Goal: Task Accomplishment & Management: Manage account settings

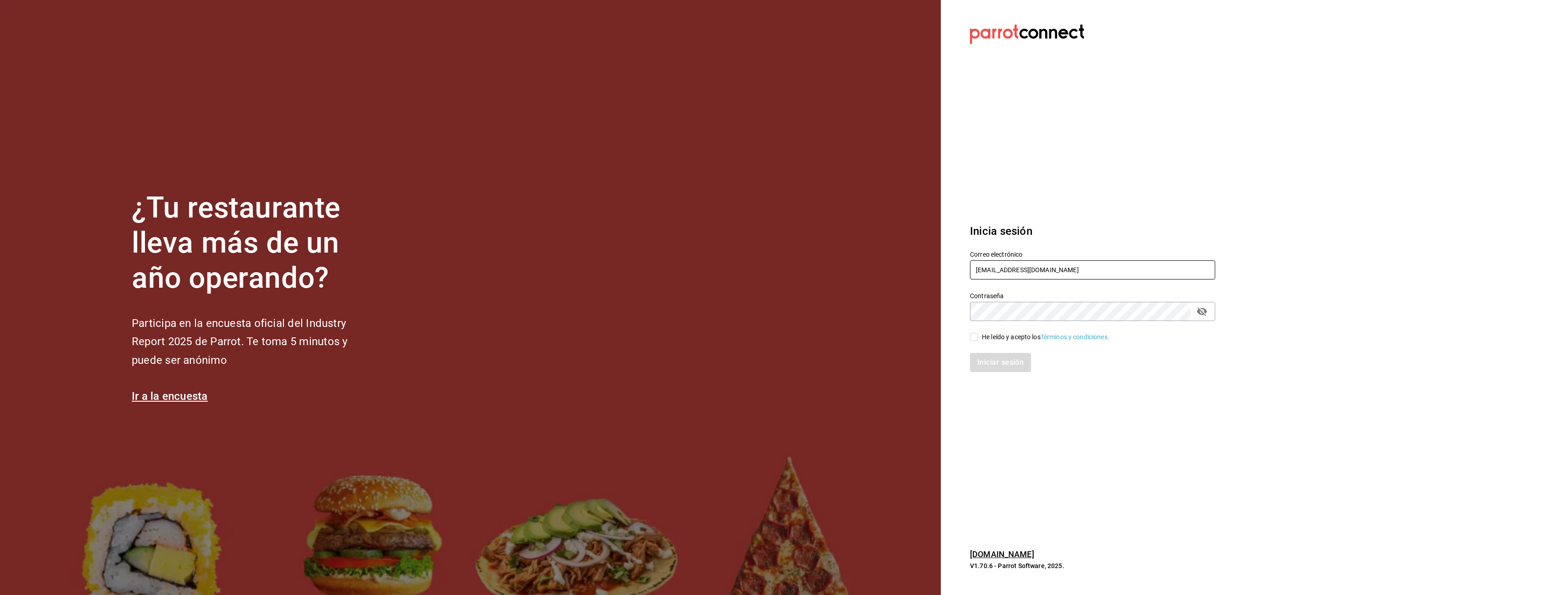
click at [1077, 273] on input "[EMAIL_ADDRESS][DOMAIN_NAME]" at bounding box center [1093, 270] width 245 height 19
type input "[EMAIL_ADDRESS][DOMAIN_NAME]"
click at [982, 334] on div "He leído y acepto los Términos y condiciones." at bounding box center [1046, 337] width 128 height 10
click at [978, 334] on input "He leído y acepto los Términos y condiciones." at bounding box center [974, 337] width 8 height 8
checkbox input "true"
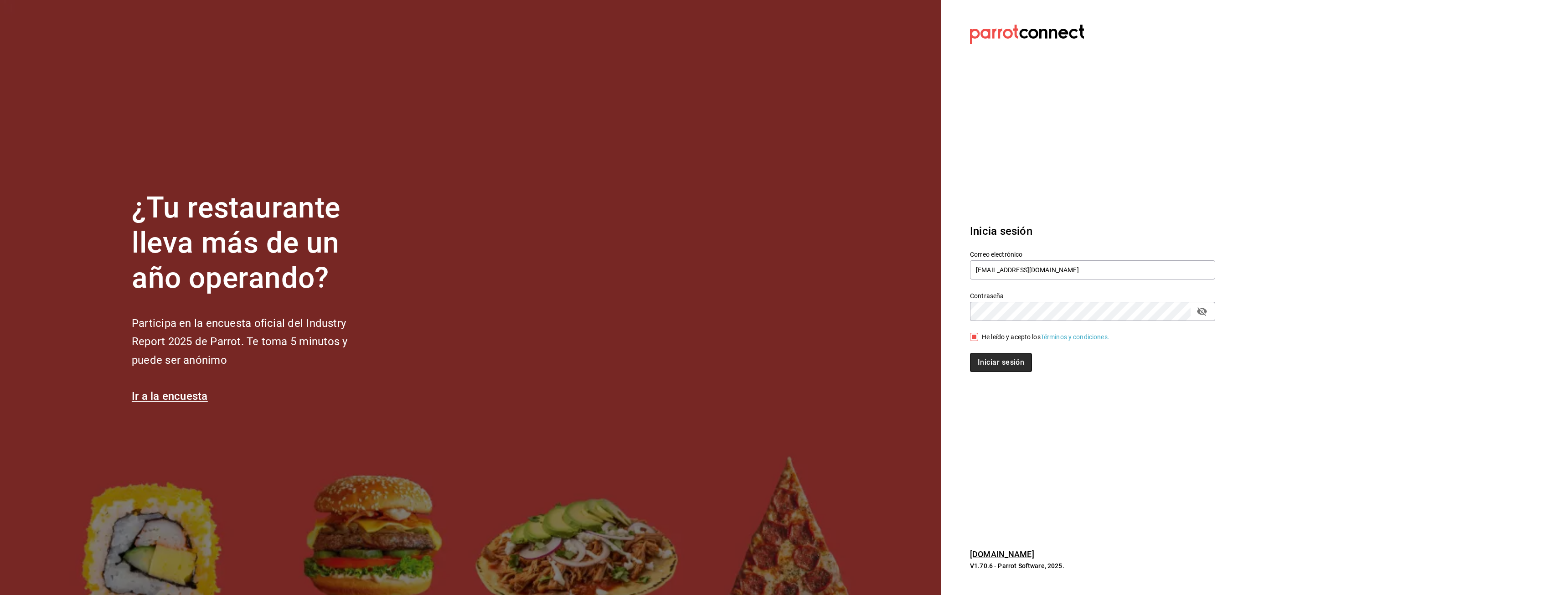
click at [990, 353] on button "Iniciar sesión" at bounding box center [1001, 362] width 62 height 19
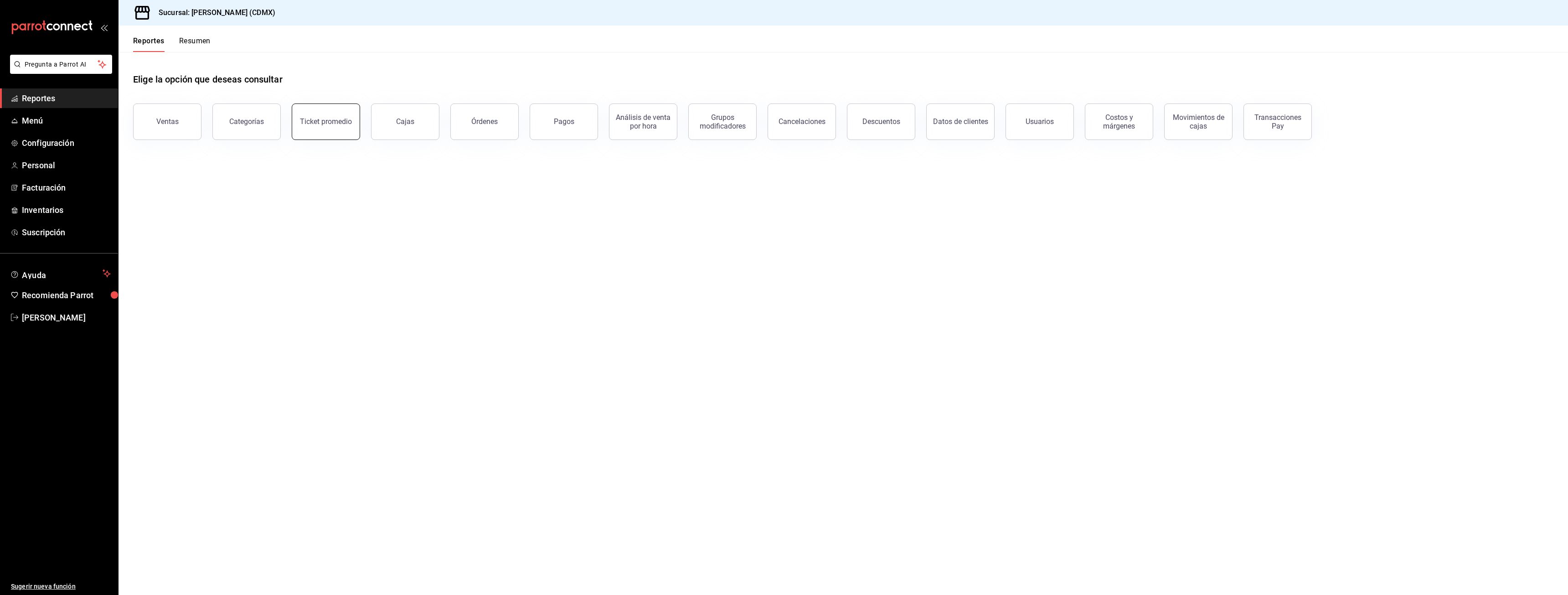
click at [326, 127] on button "Ticket promedio" at bounding box center [326, 122] width 68 height 37
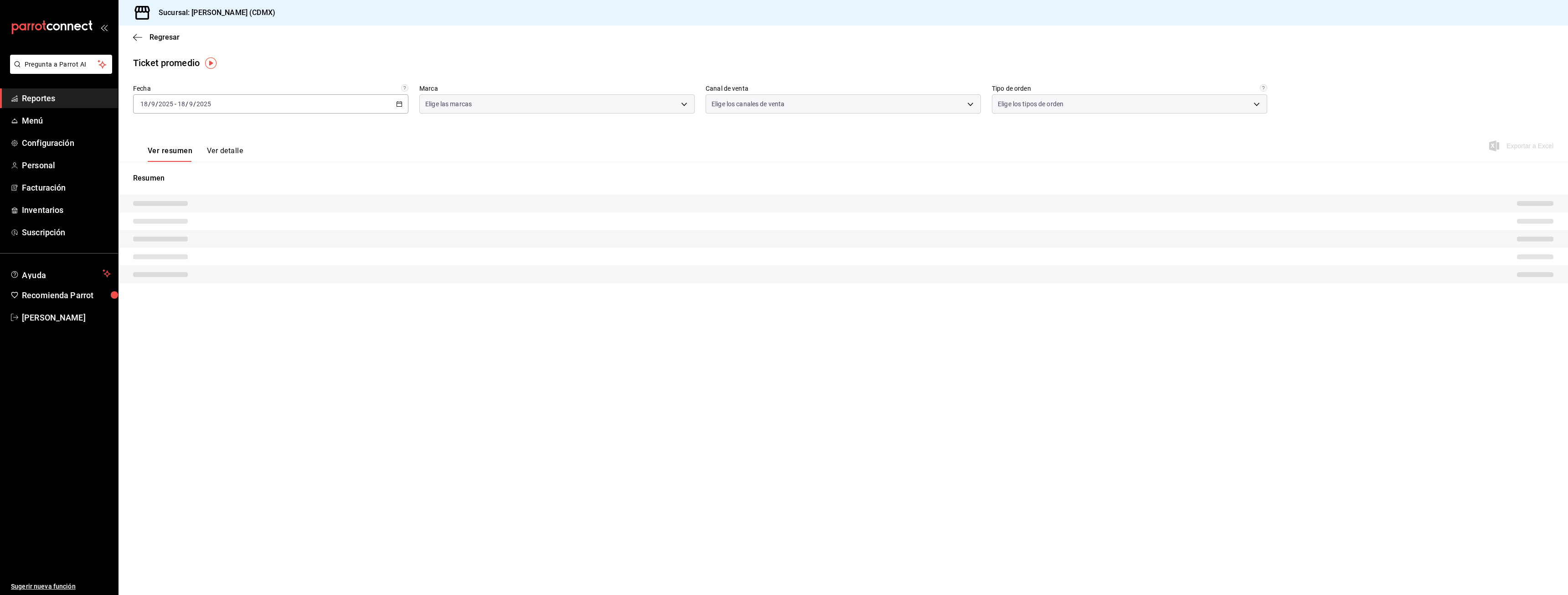
type input "1c53ed8d-4db9-4a5d-844f-ab8087e2ed38,eba27aa3-b262-4bf0-9211-978c8cb8e0c3,a8498…"
type input "PARROT,UBER_EATS,RAPPI,DIDI_FOOD,ONLINE"
type input "2bdc4cde-ee10-41d4-8c43-86d466c14e9c,c374deda-e61c-4a09-a5ed-5f9dd72208ad,2b8aa…"
click at [136, 35] on icon "button" at bounding box center [138, 37] width 9 height 8
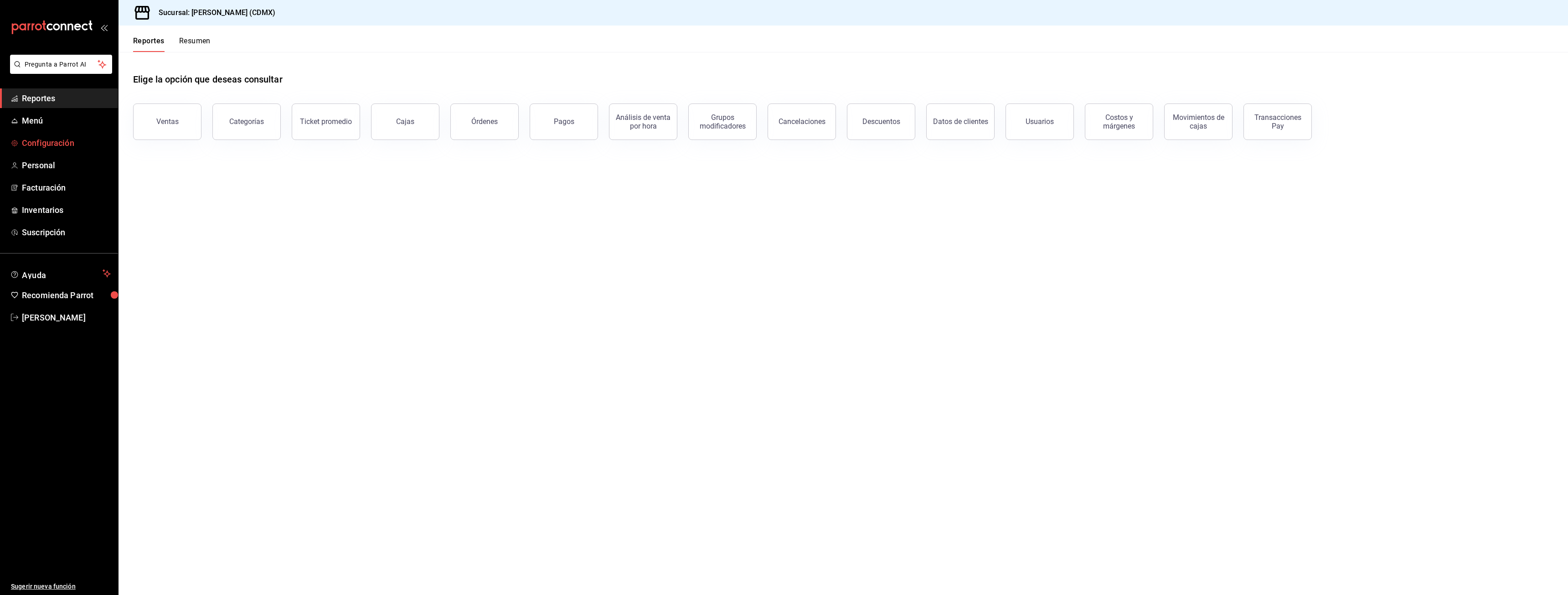
click at [52, 148] on span "Configuración" at bounding box center [66, 143] width 89 height 12
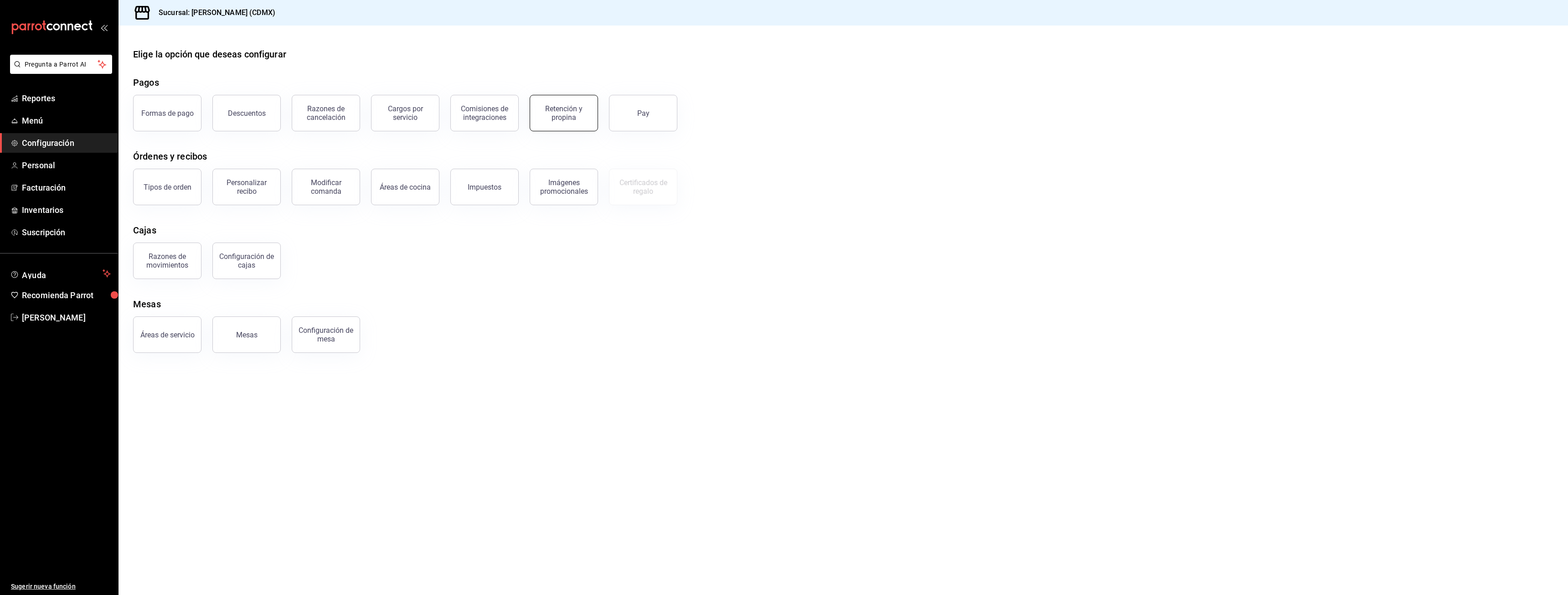
click at [571, 116] on div "Retención y propina" at bounding box center [564, 113] width 57 height 17
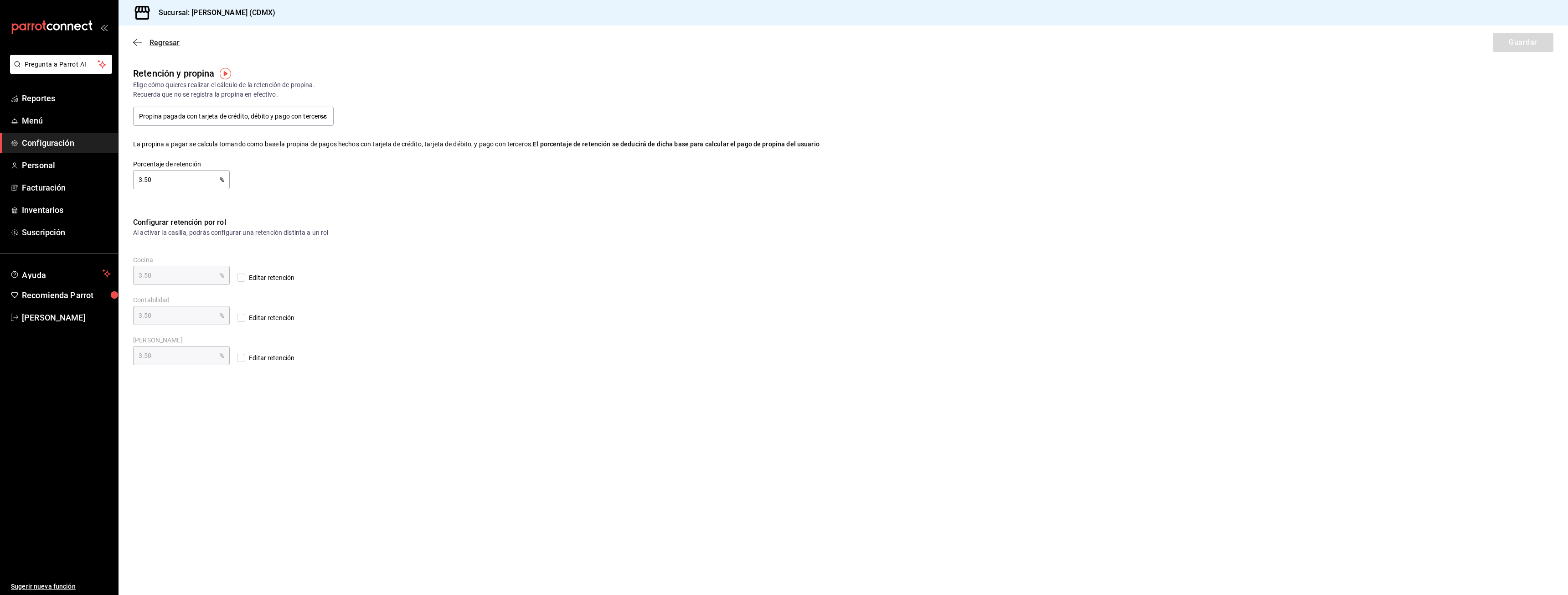
click at [150, 42] on span "Regresar" at bounding box center [164, 43] width 30 height 9
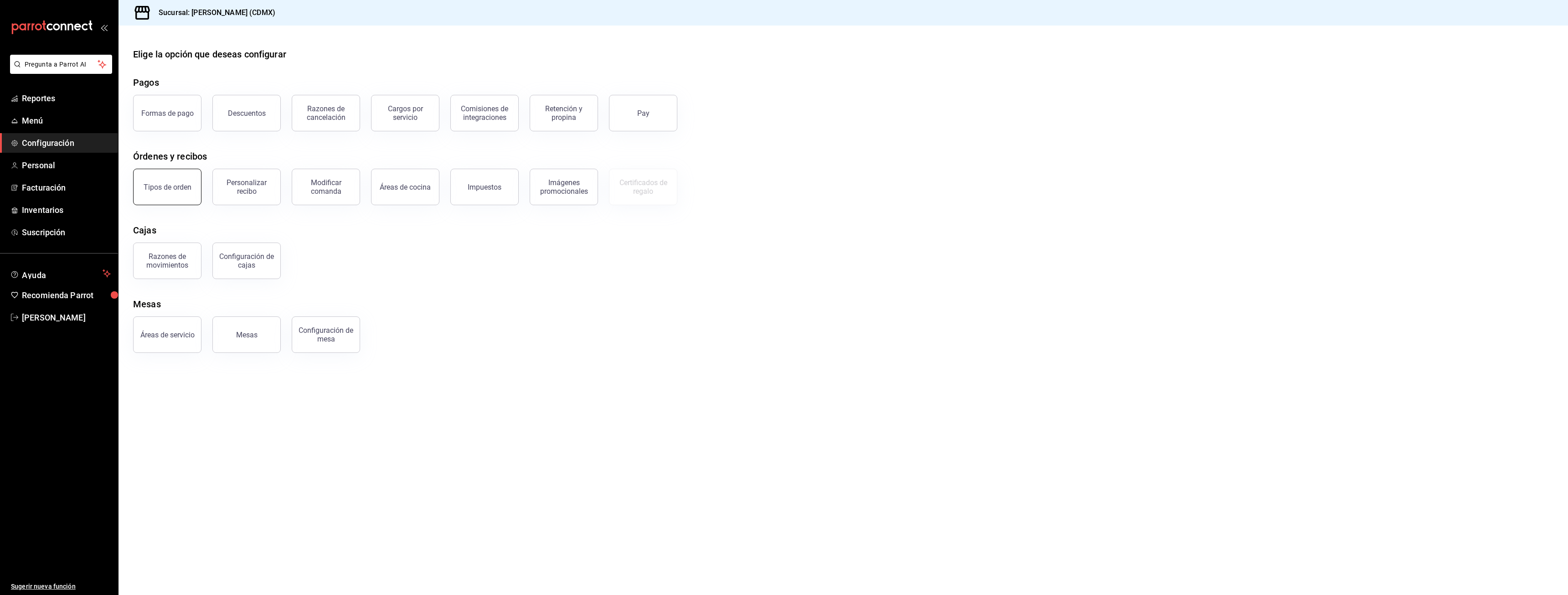
click at [192, 192] on button "Tipos de orden" at bounding box center [167, 187] width 68 height 37
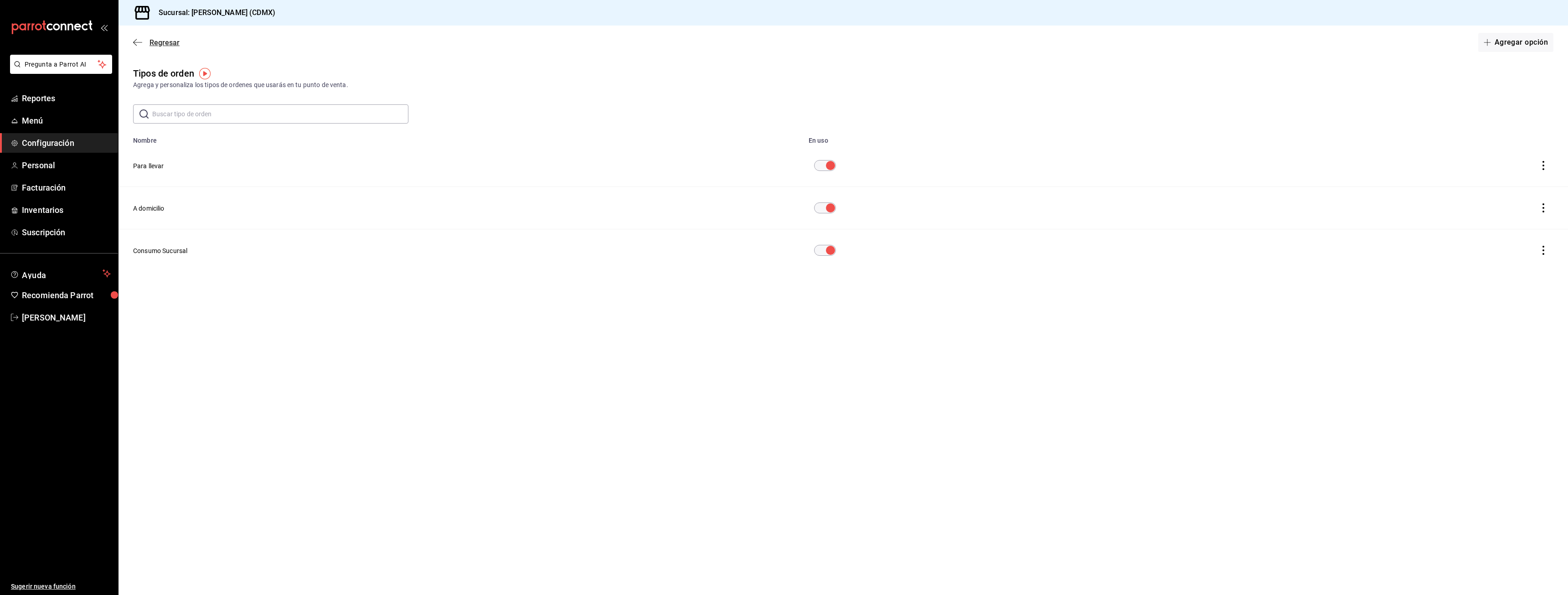
click at [157, 44] on span "Regresar" at bounding box center [164, 43] width 30 height 9
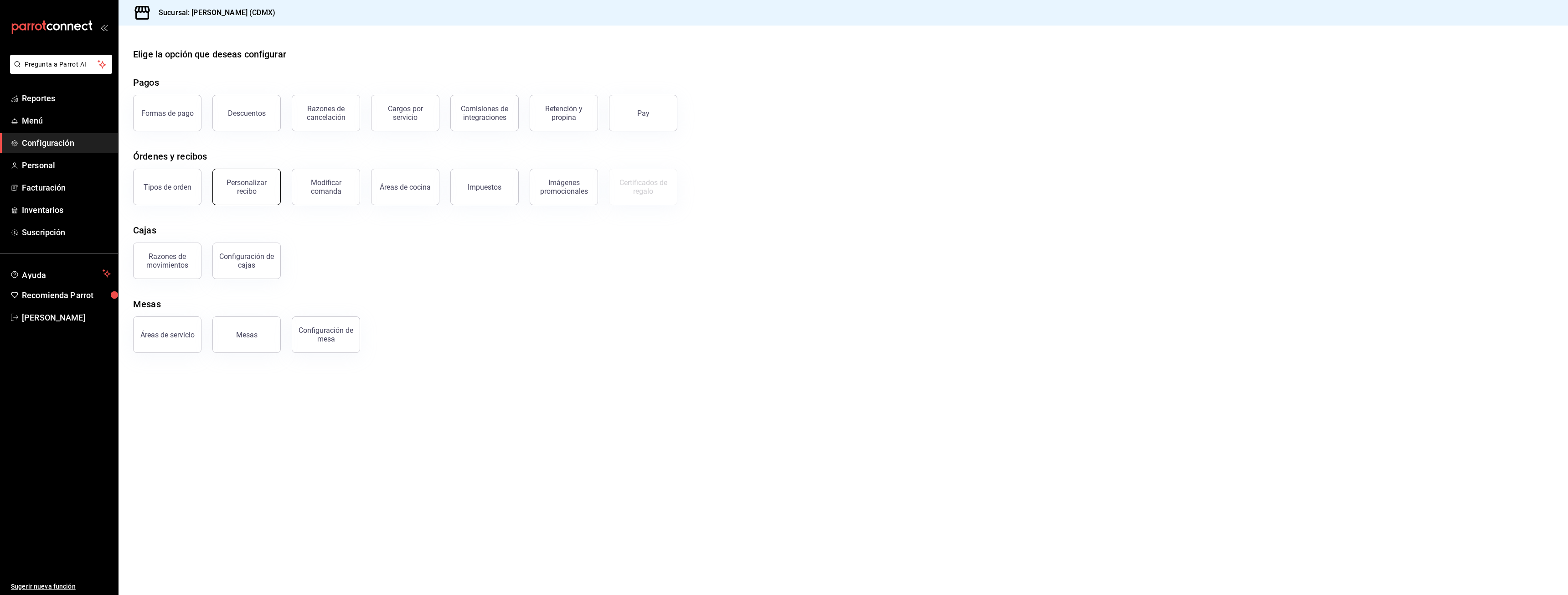
click at [271, 192] on div "Personalizar recibo" at bounding box center [247, 187] width 57 height 17
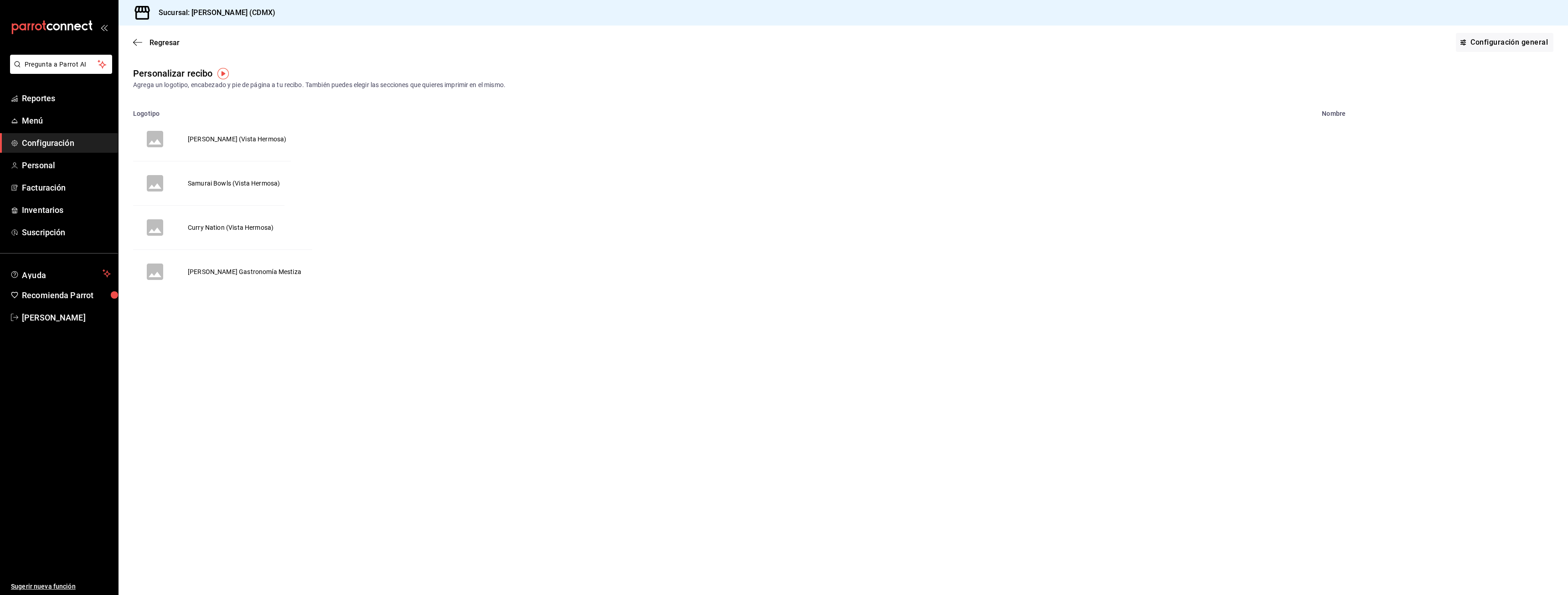
click at [263, 141] on td "Minamoto Ramen (Vista Hermosa)" at bounding box center [237, 139] width 121 height 44
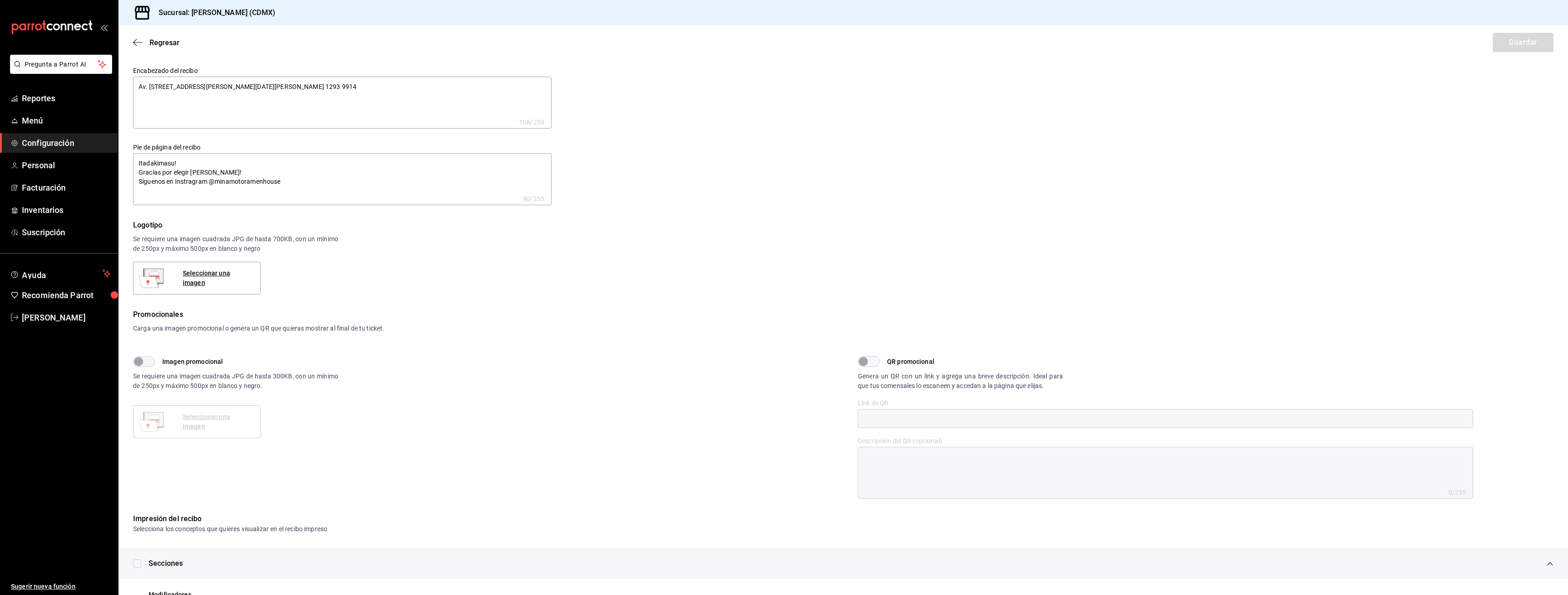
type textarea "x"
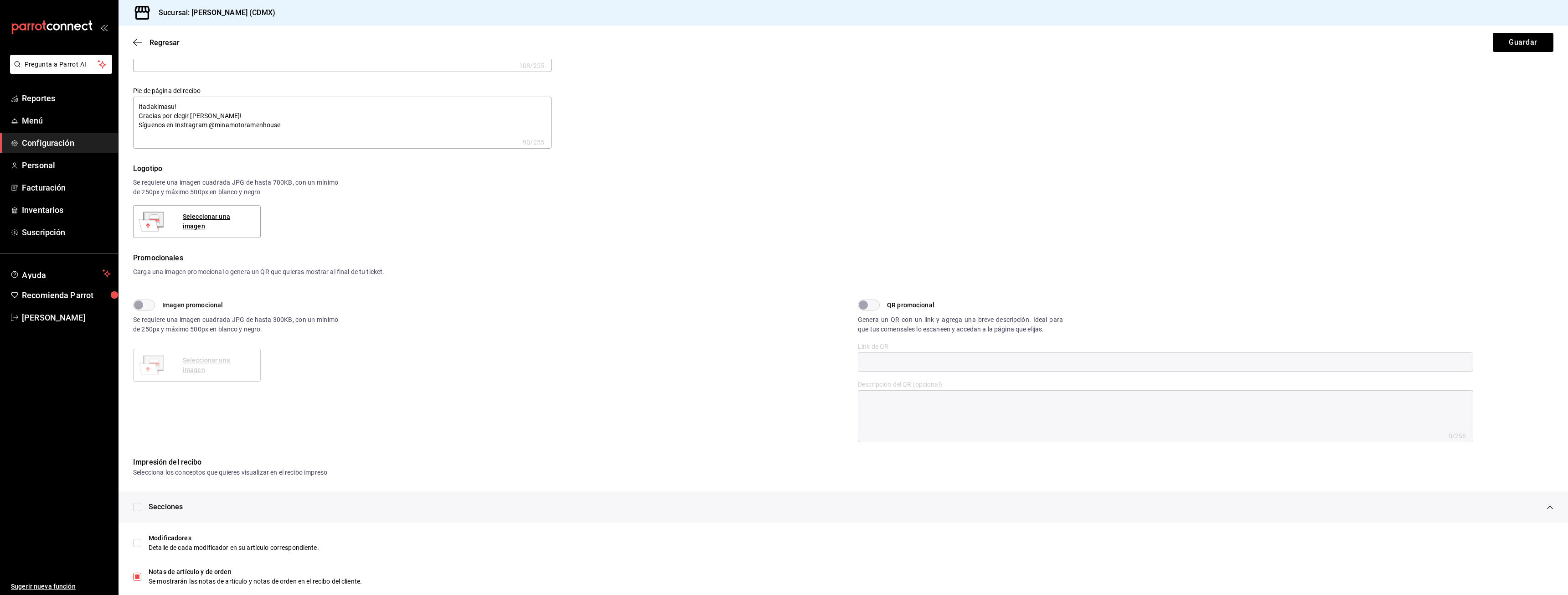
type textarea "x"
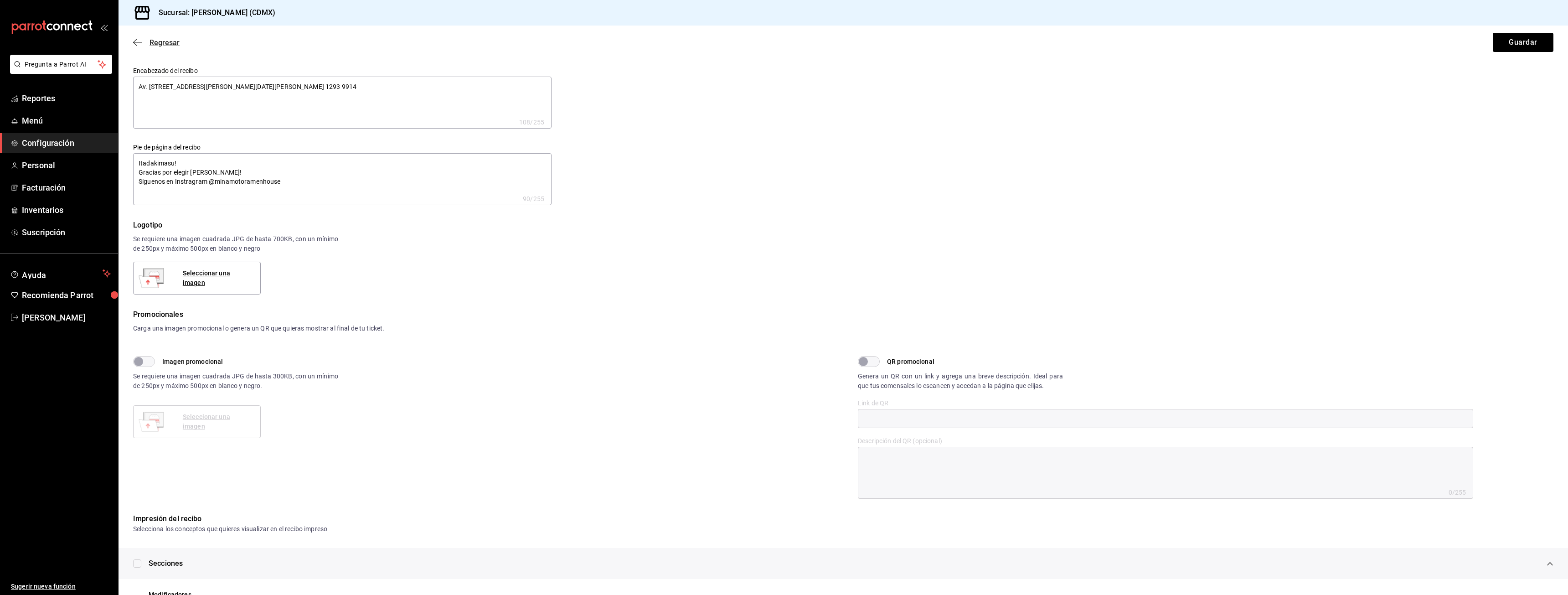
click at [154, 44] on span "Regresar" at bounding box center [164, 43] width 30 height 9
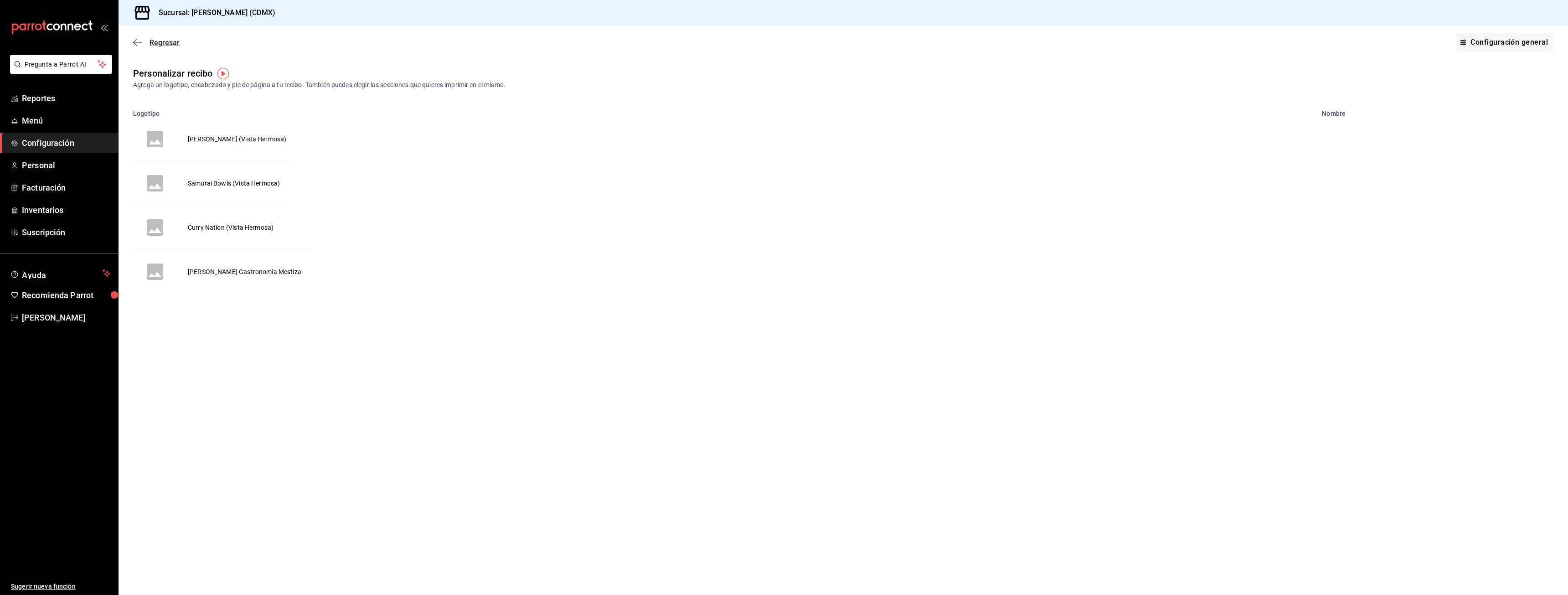
click at [159, 39] on span "Regresar" at bounding box center [164, 43] width 30 height 9
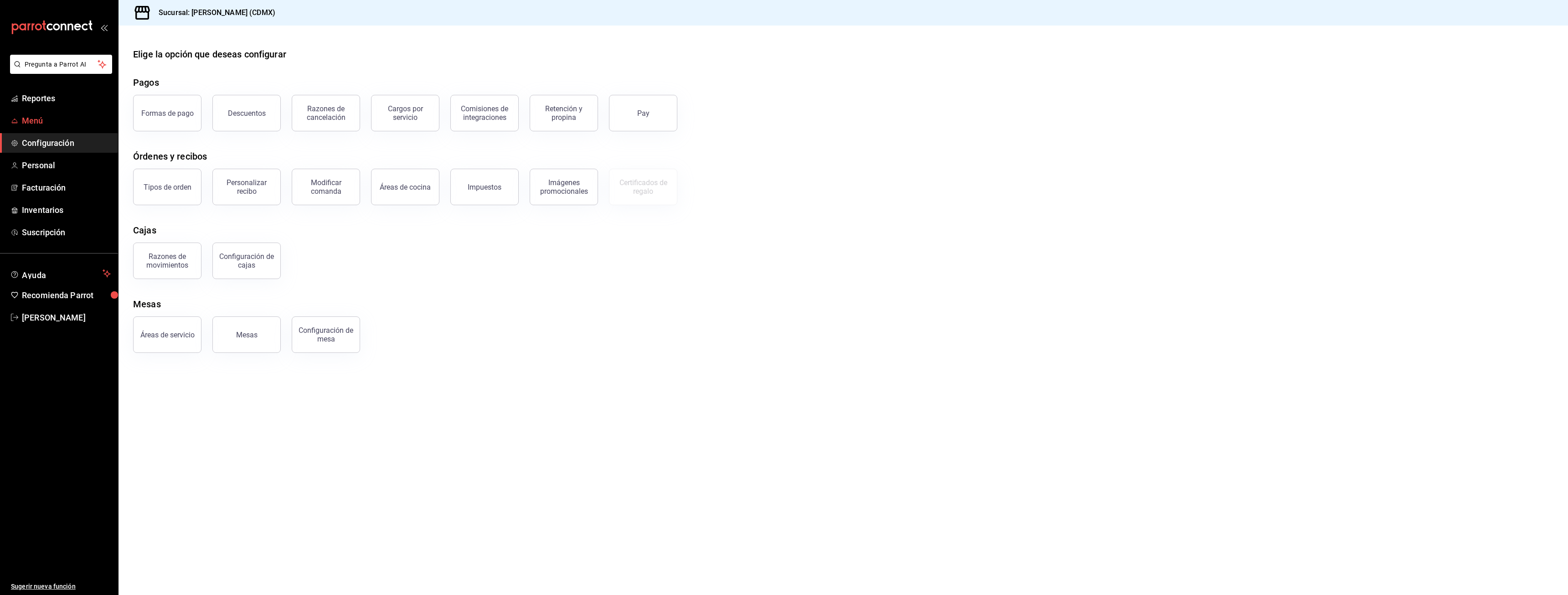
click at [55, 121] on span "Menú" at bounding box center [66, 121] width 89 height 12
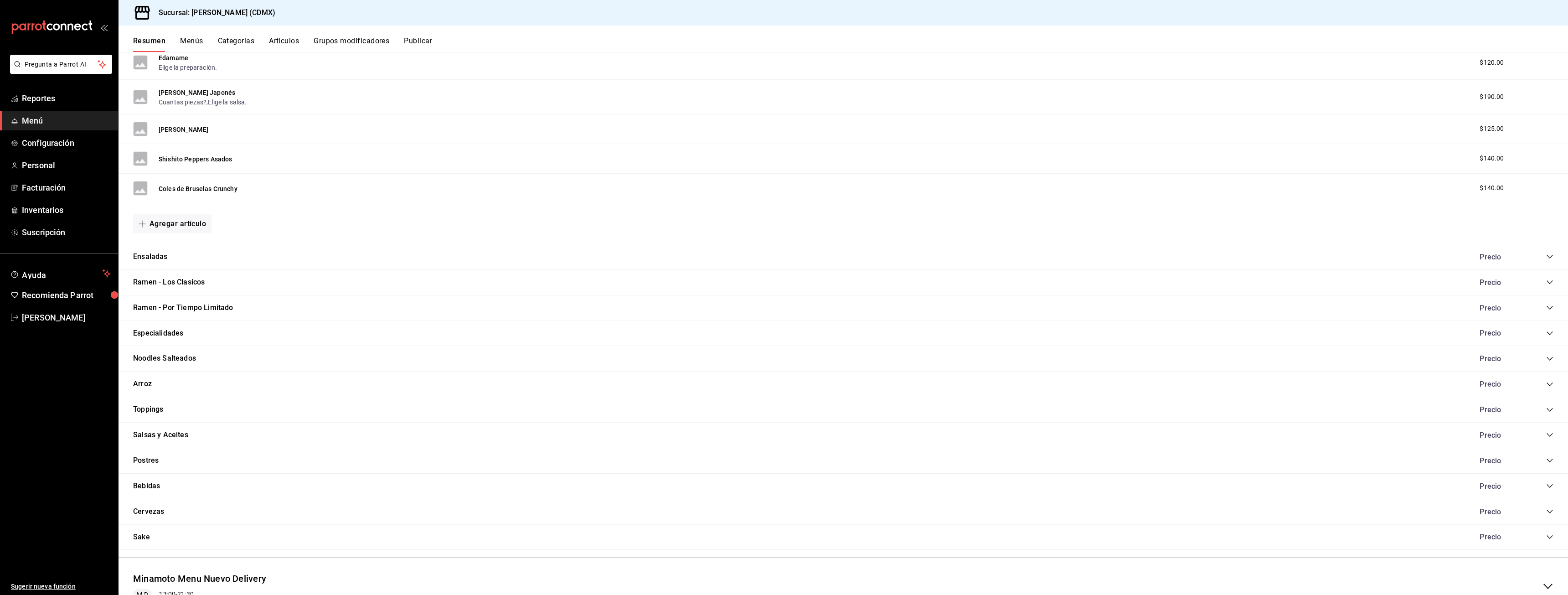
scroll to position [410, 0]
click at [187, 279] on button "Ramen - Los Clasicos" at bounding box center [169, 278] width 72 height 10
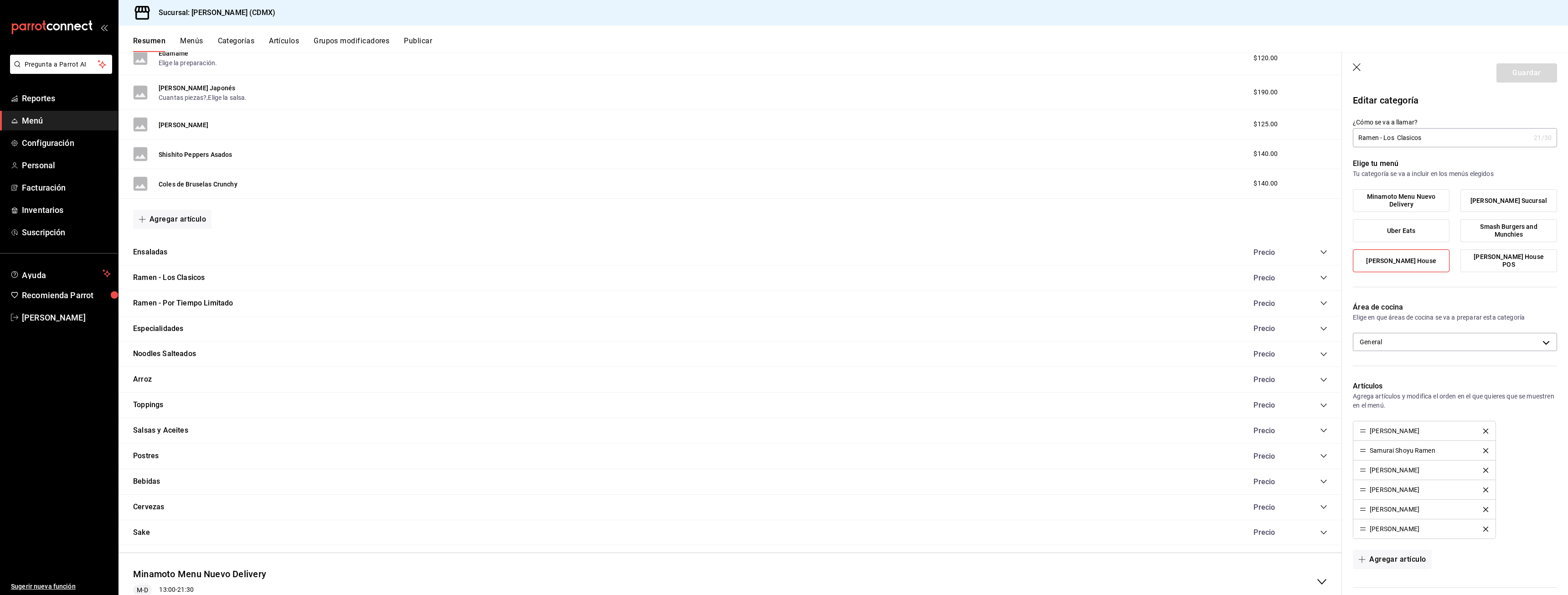
click at [1400, 140] on input "Ramen - Los Clasicos" at bounding box center [1441, 138] width 177 height 18
click at [1396, 140] on input "Ramen - Los Clasicos" at bounding box center [1441, 138] width 177 height 18
type input "Ramen - Clasicos"
click at [1524, 70] on button "Guardar" at bounding box center [1527, 72] width 61 height 19
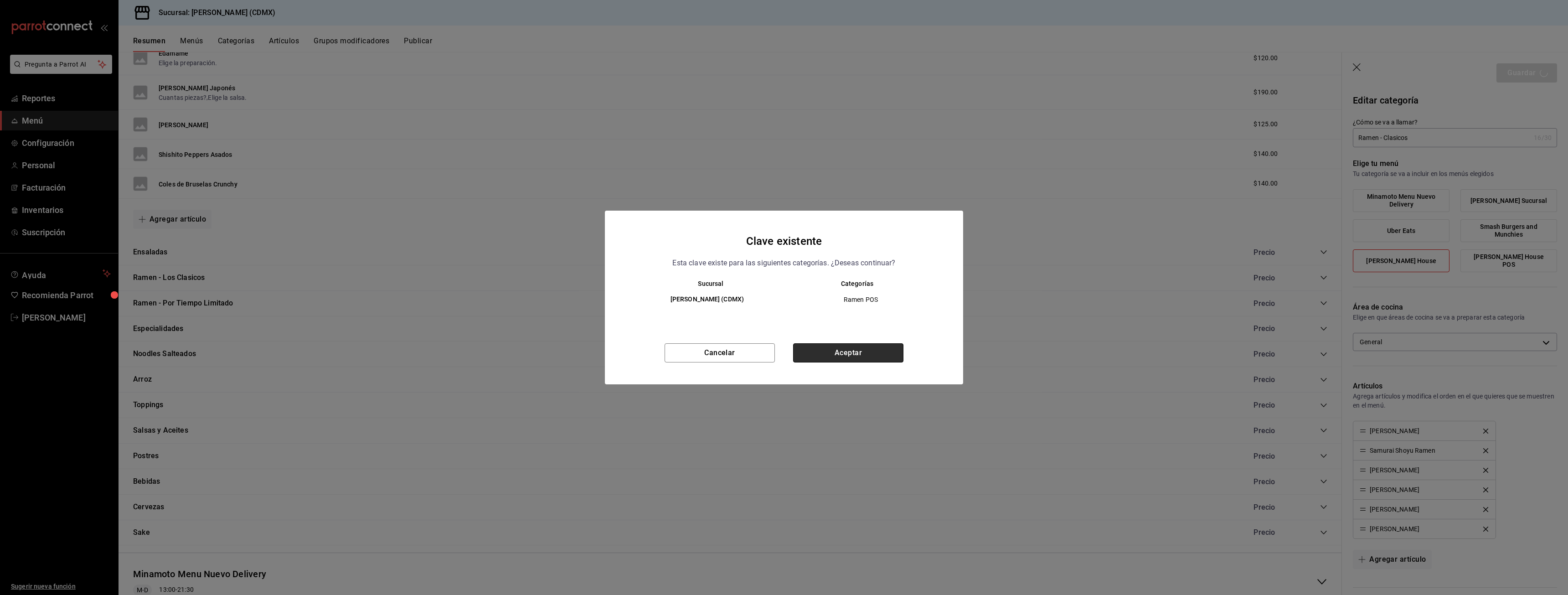
click at [887, 353] on button "Aceptar" at bounding box center [848, 353] width 110 height 19
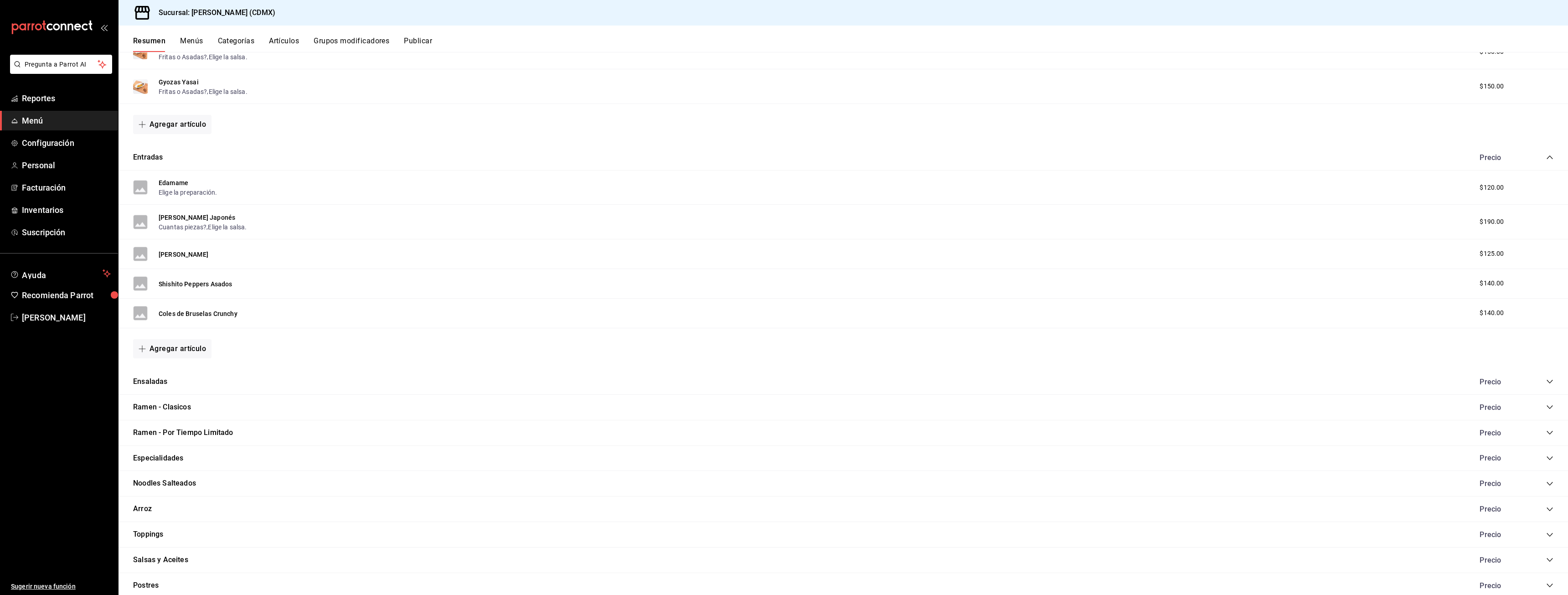
scroll to position [317, 0]
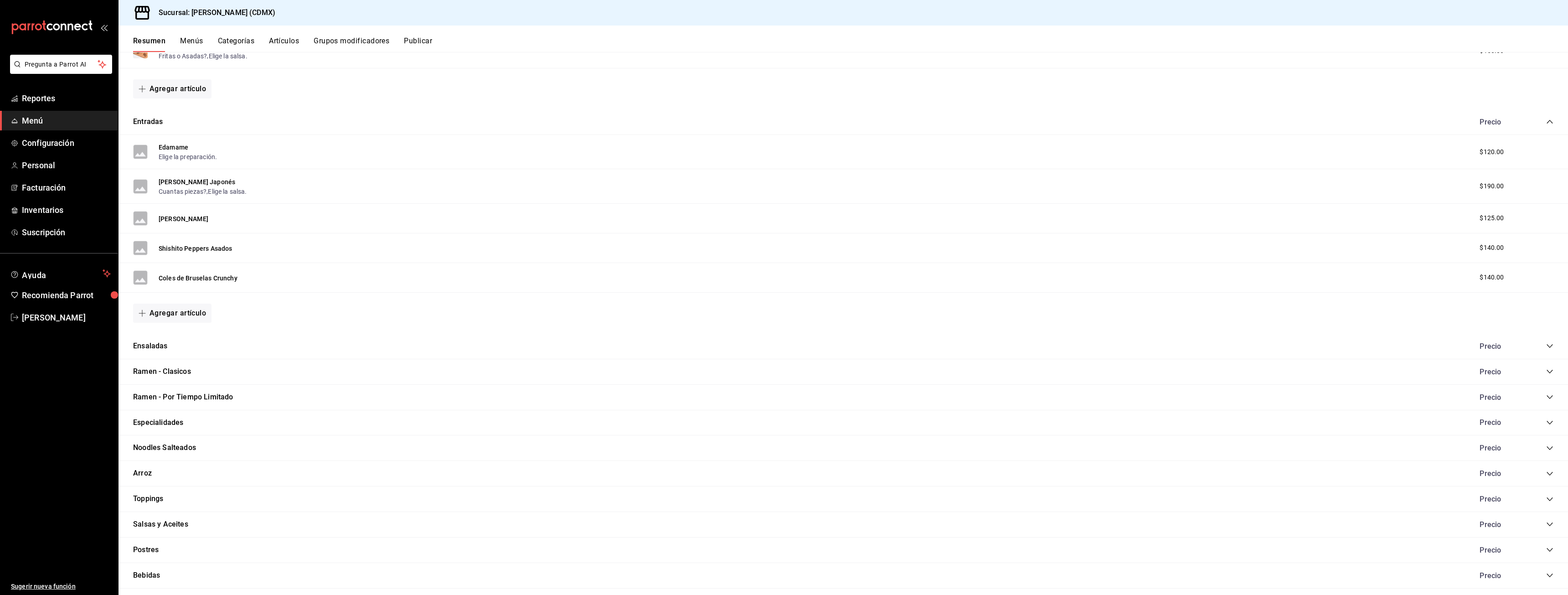
click at [1546, 400] on icon "collapse-category-row" at bounding box center [1550, 397] width 7 height 7
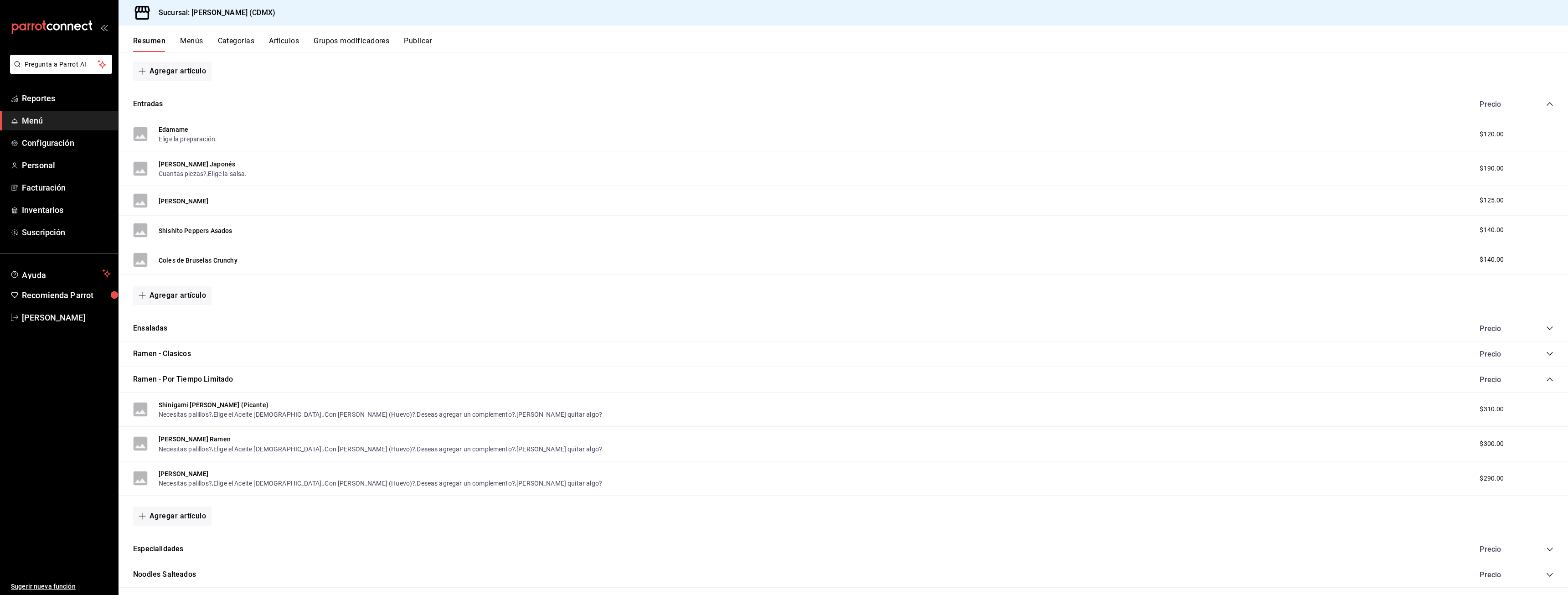
scroll to position [362, 0]
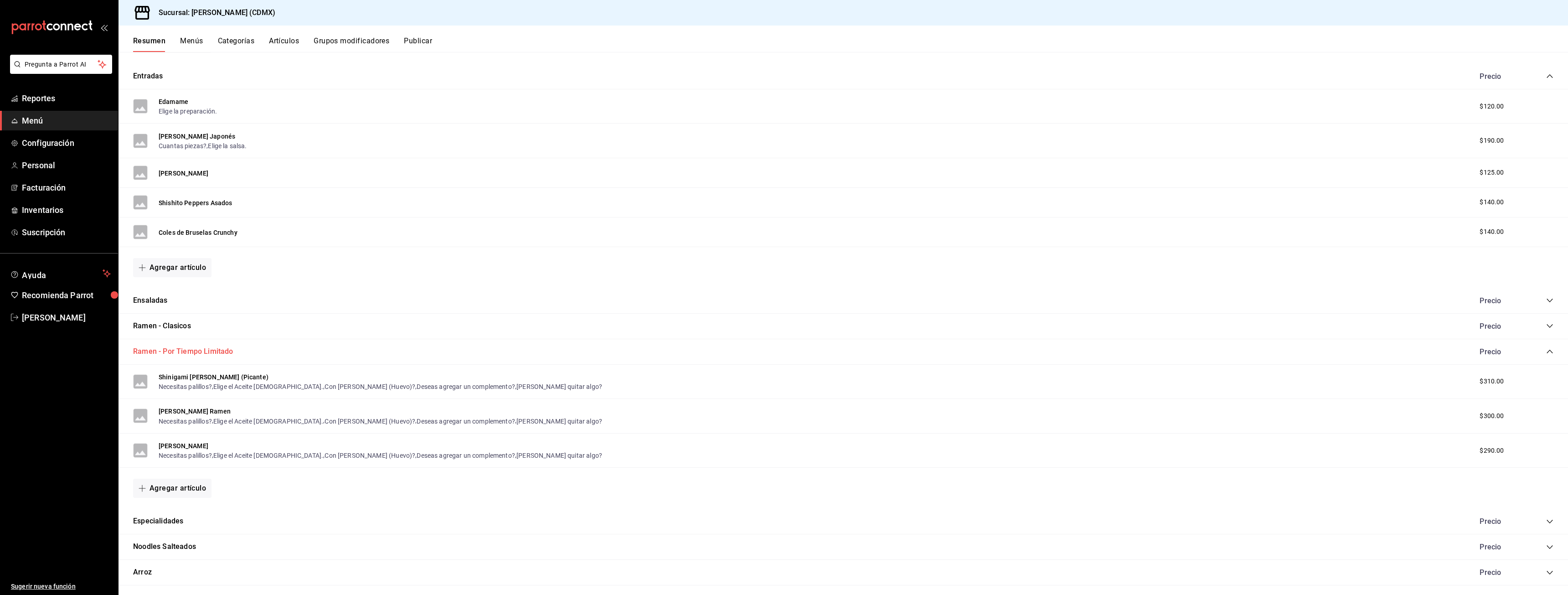
click at [215, 353] on button "Ramen - Por Tiempo Limitado" at bounding box center [183, 351] width 100 height 10
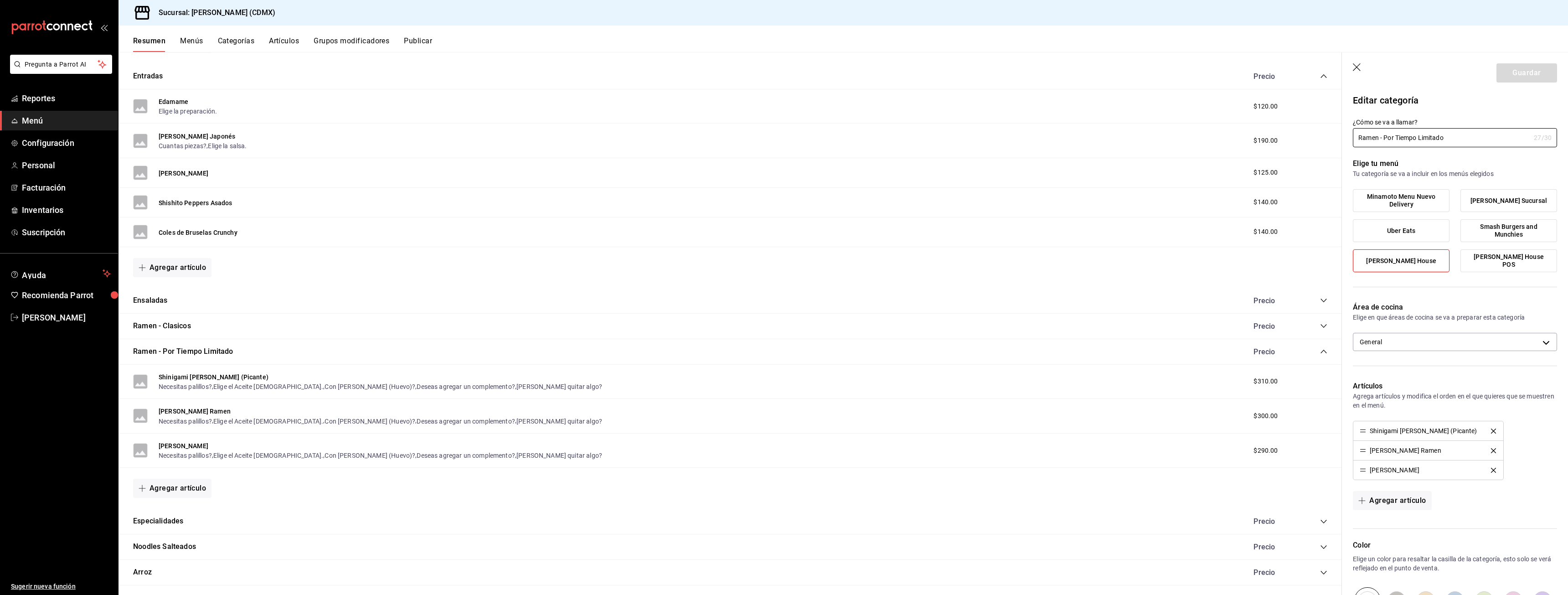
click at [1356, 65] on icon "button" at bounding box center [1357, 68] width 9 height 9
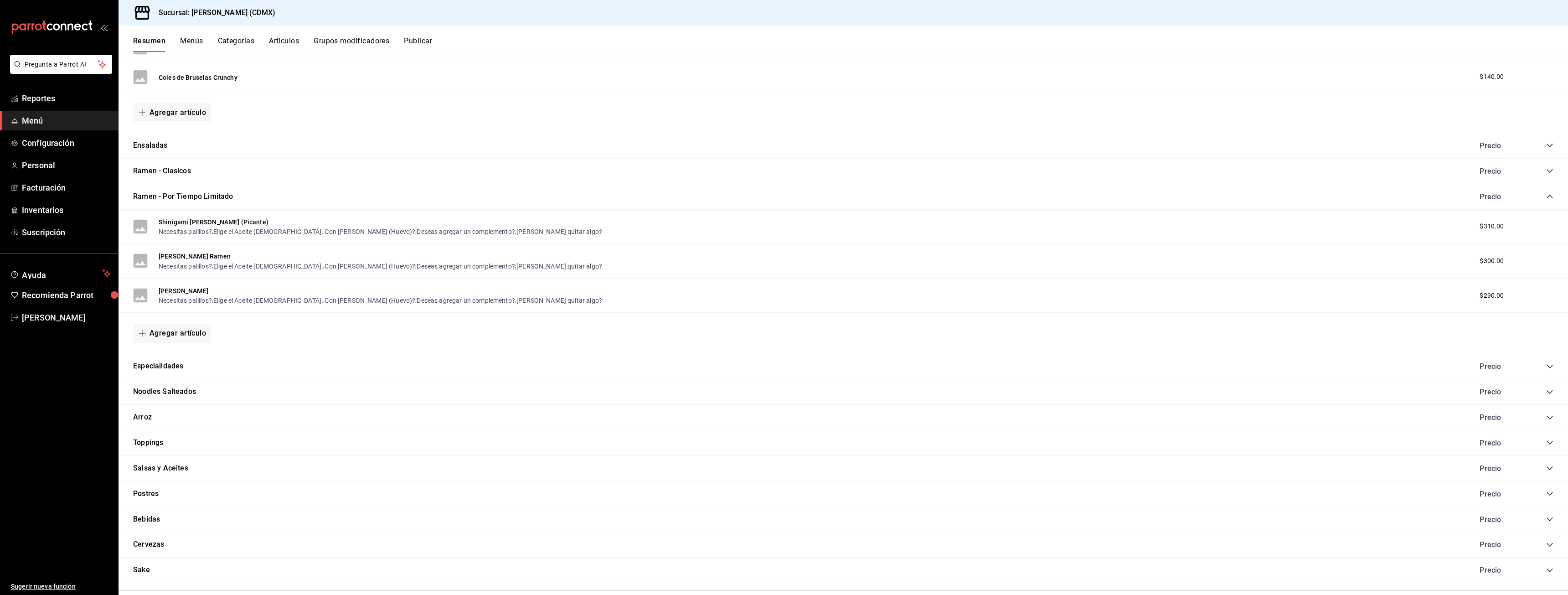
scroll to position [544, 0]
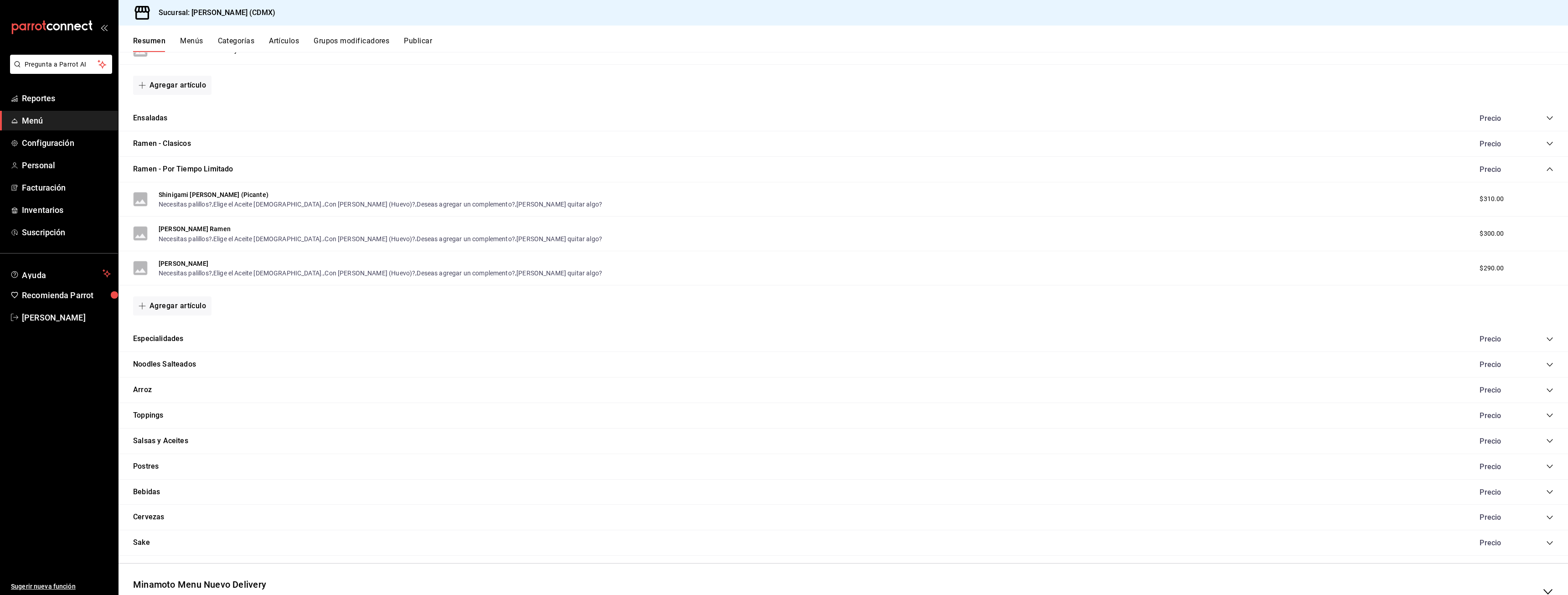
click at [1547, 339] on div "Especialidades Precio" at bounding box center [843, 339] width 1449 height 26
click at [1546, 339] on icon "collapse-category-row" at bounding box center [1550, 339] width 7 height 7
